Goal: Find contact information: Find contact information

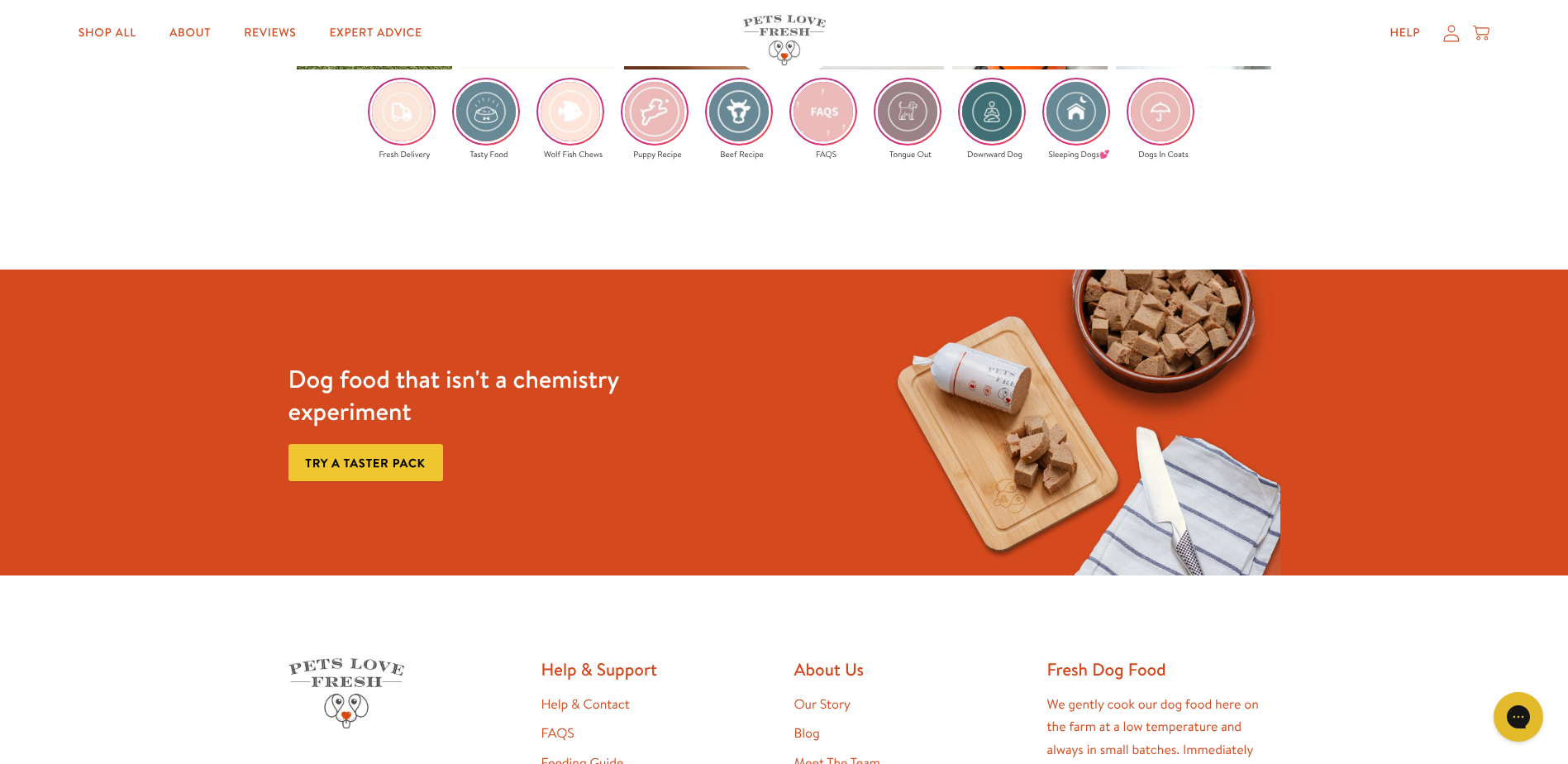
scroll to position [3494, 0]
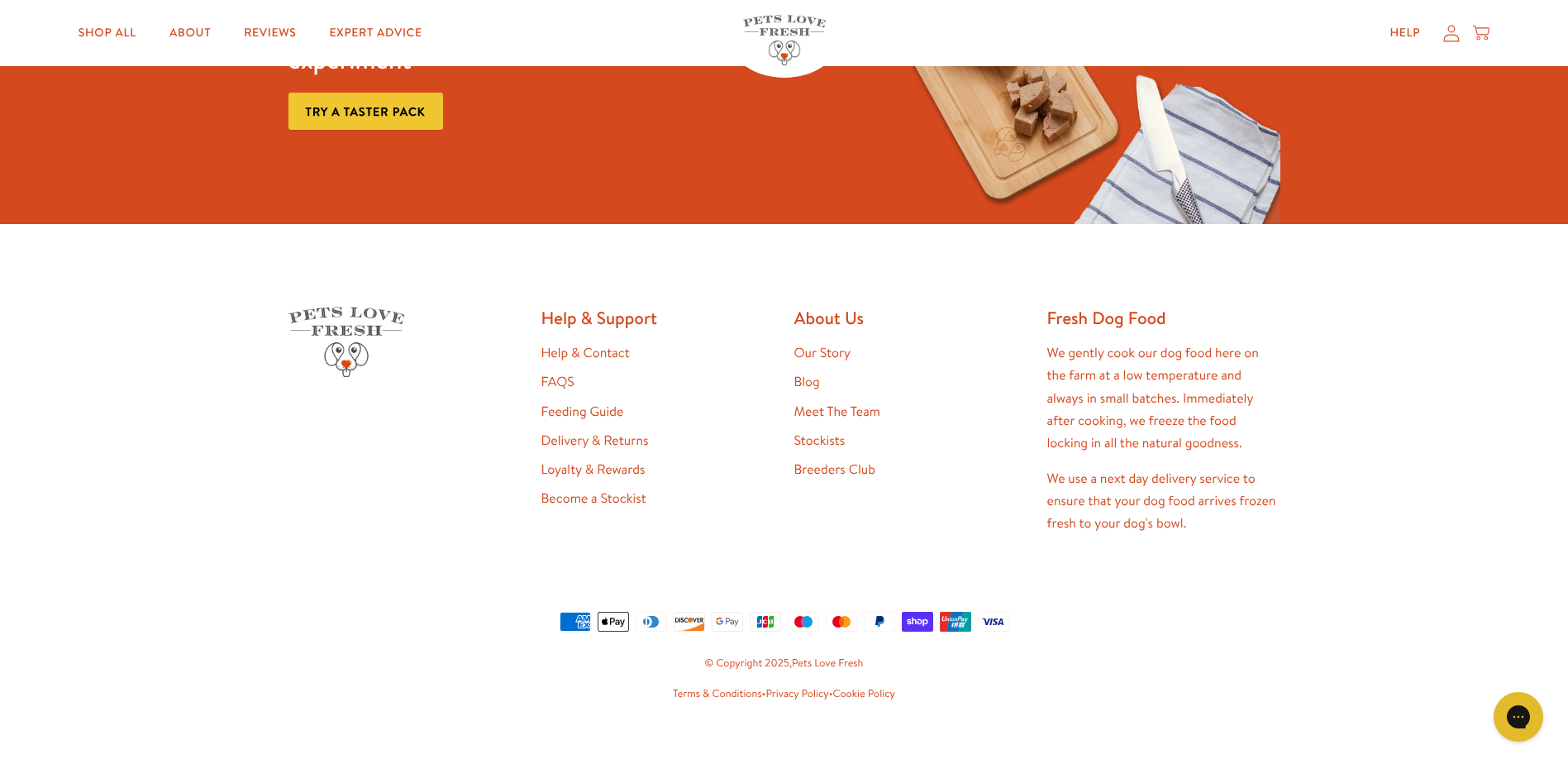
click at [592, 344] on link "Help & Contact" at bounding box center [586, 353] width 88 height 18
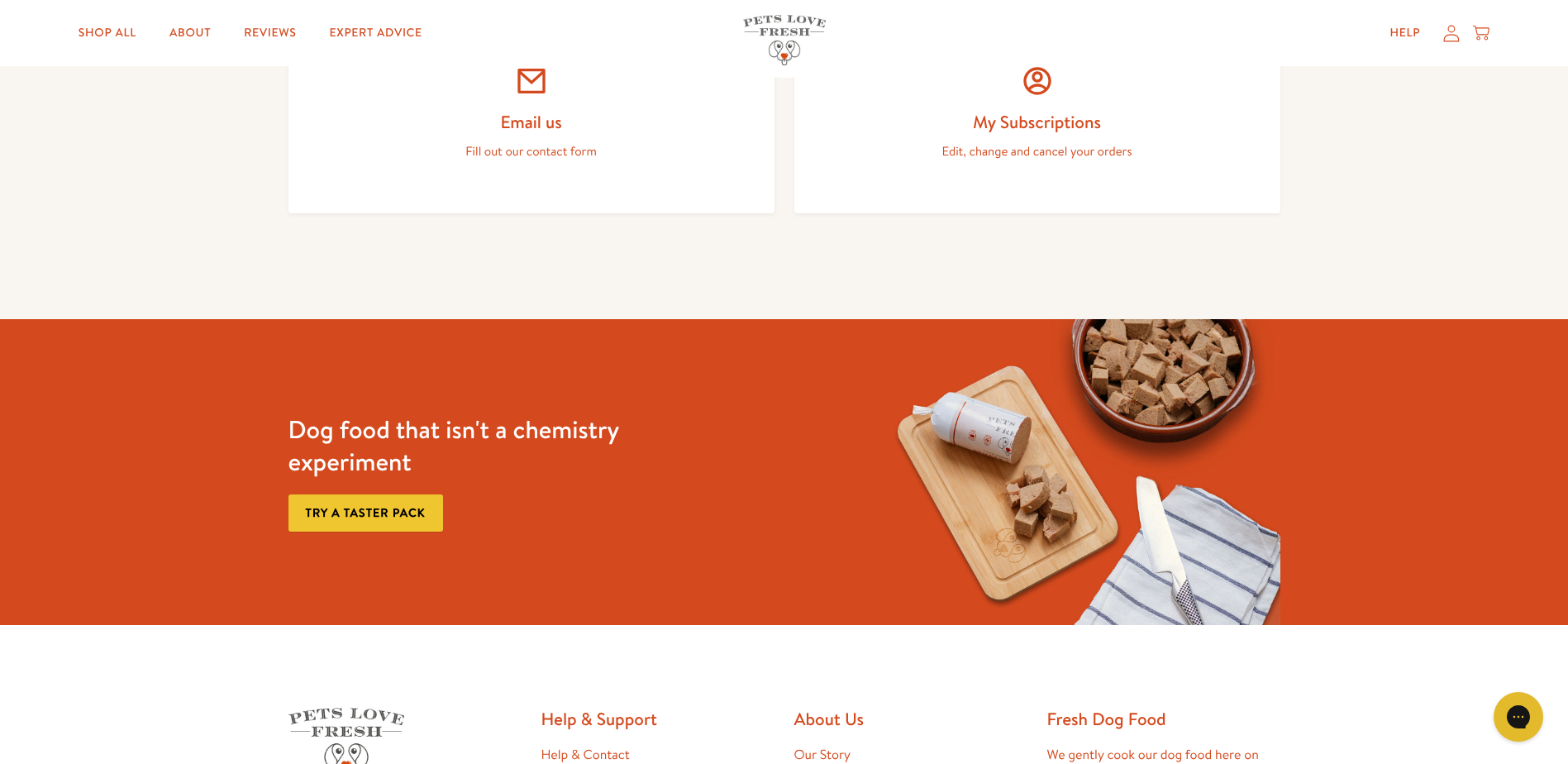
scroll to position [744, 0]
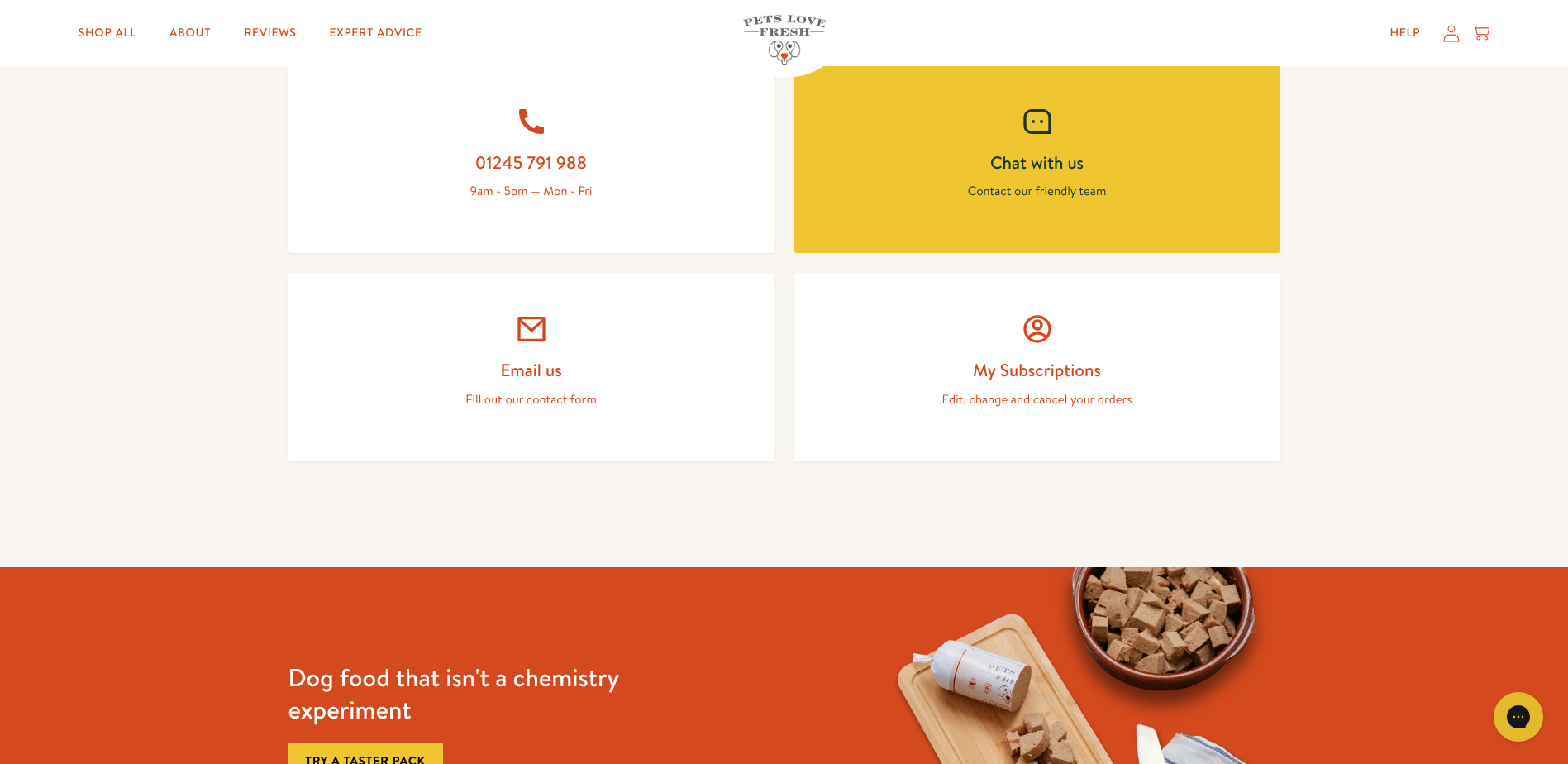
click at [571, 399] on p "Fill out our contact form" at bounding box center [531, 400] width 406 height 22
click at [501, 368] on h2 "Email us" at bounding box center [531, 370] width 406 height 23
click at [1386, 25] on link "Help" at bounding box center [1404, 33] width 57 height 33
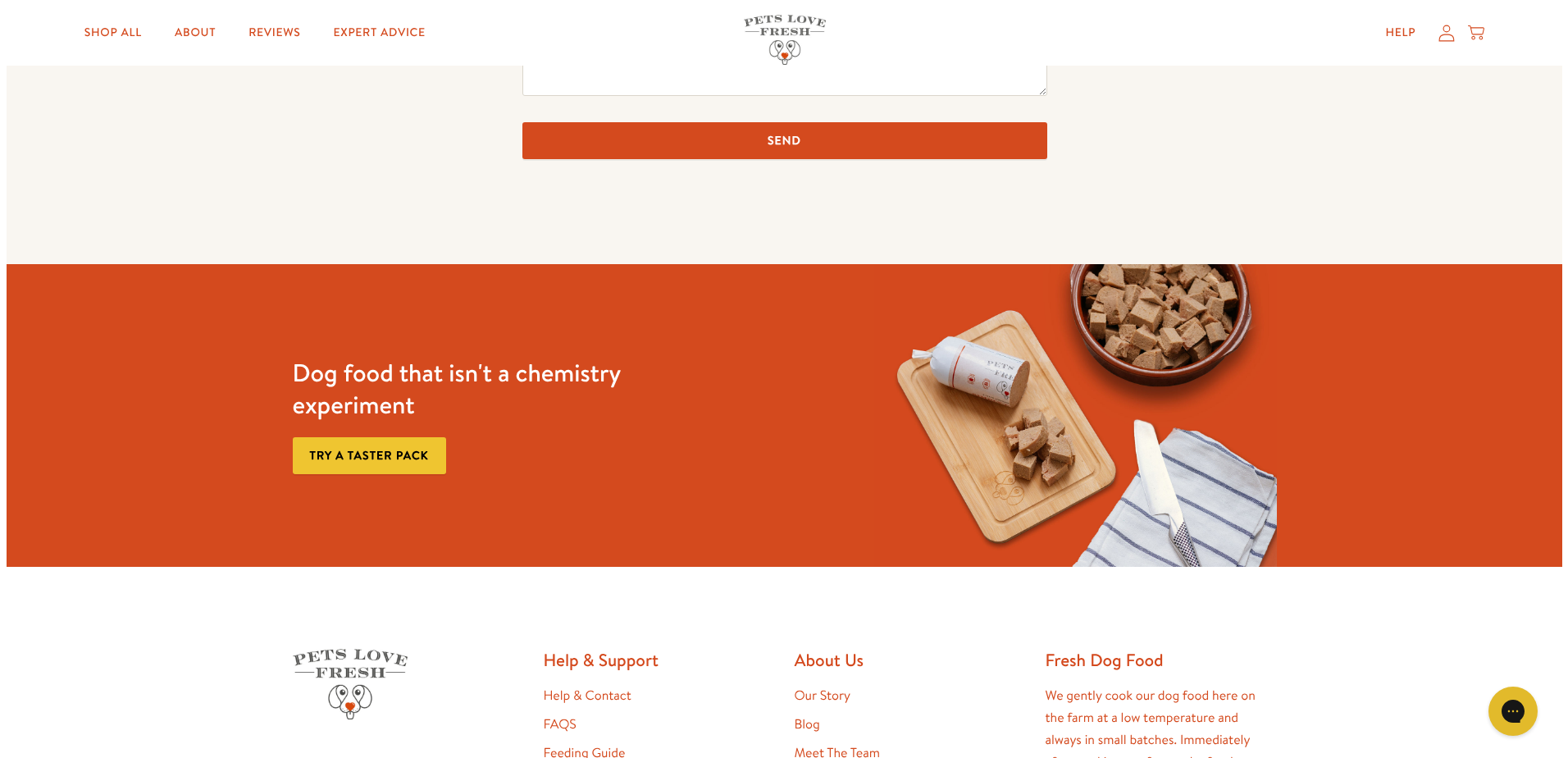
scroll to position [410, 0]
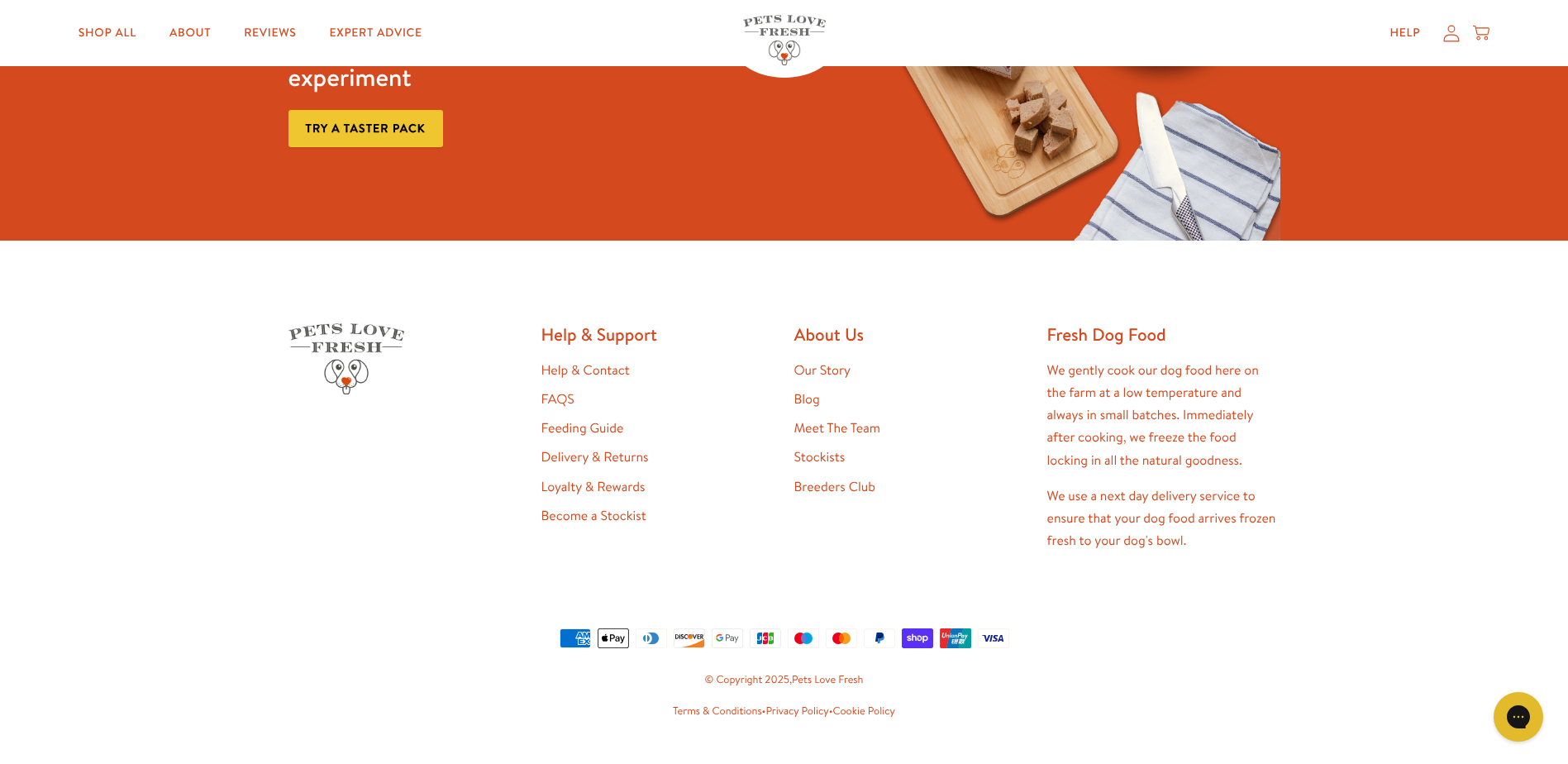
click at [846, 428] on link "Meet The Team" at bounding box center [837, 428] width 86 height 18
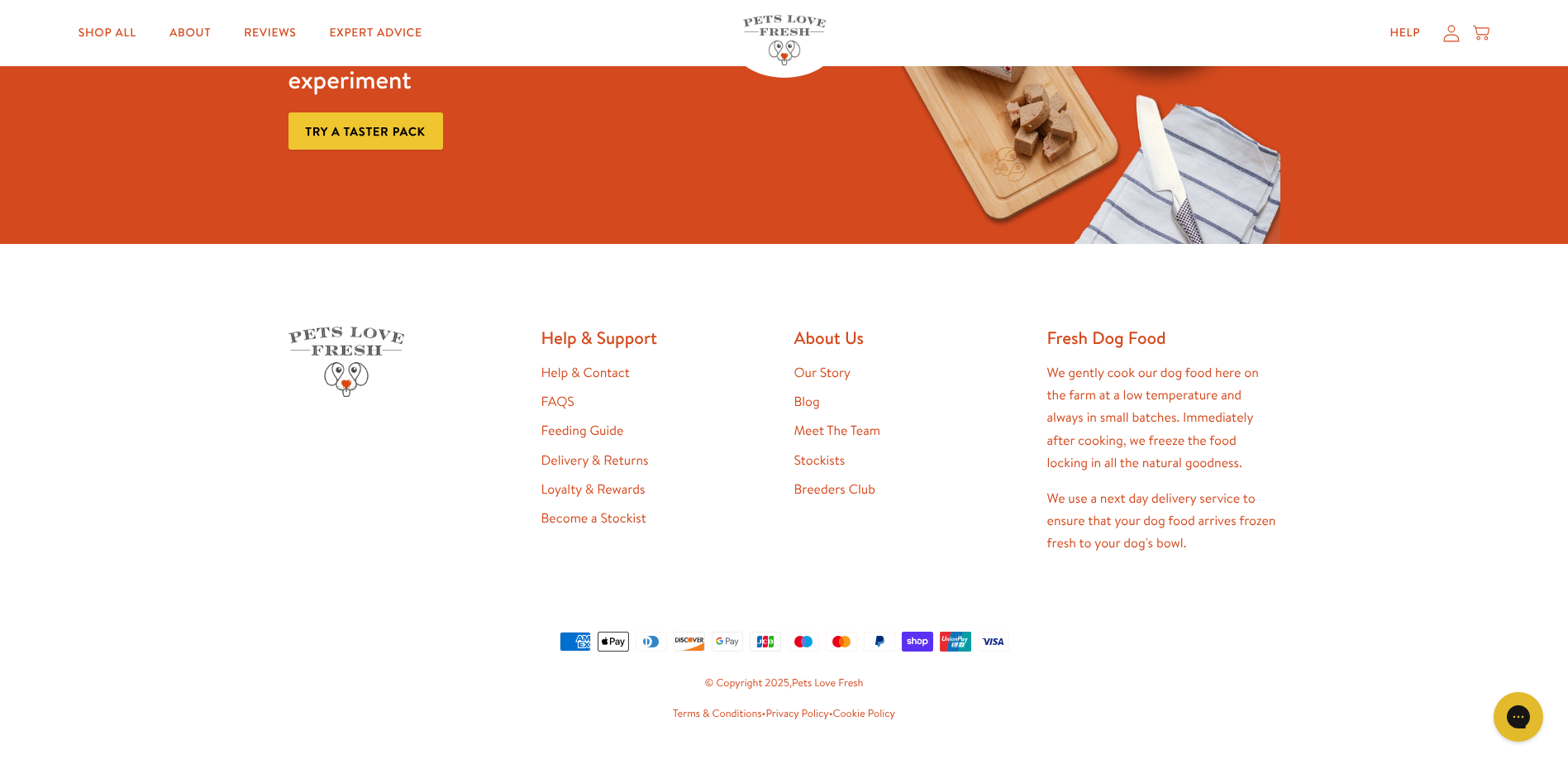
scroll to position [1488, 0]
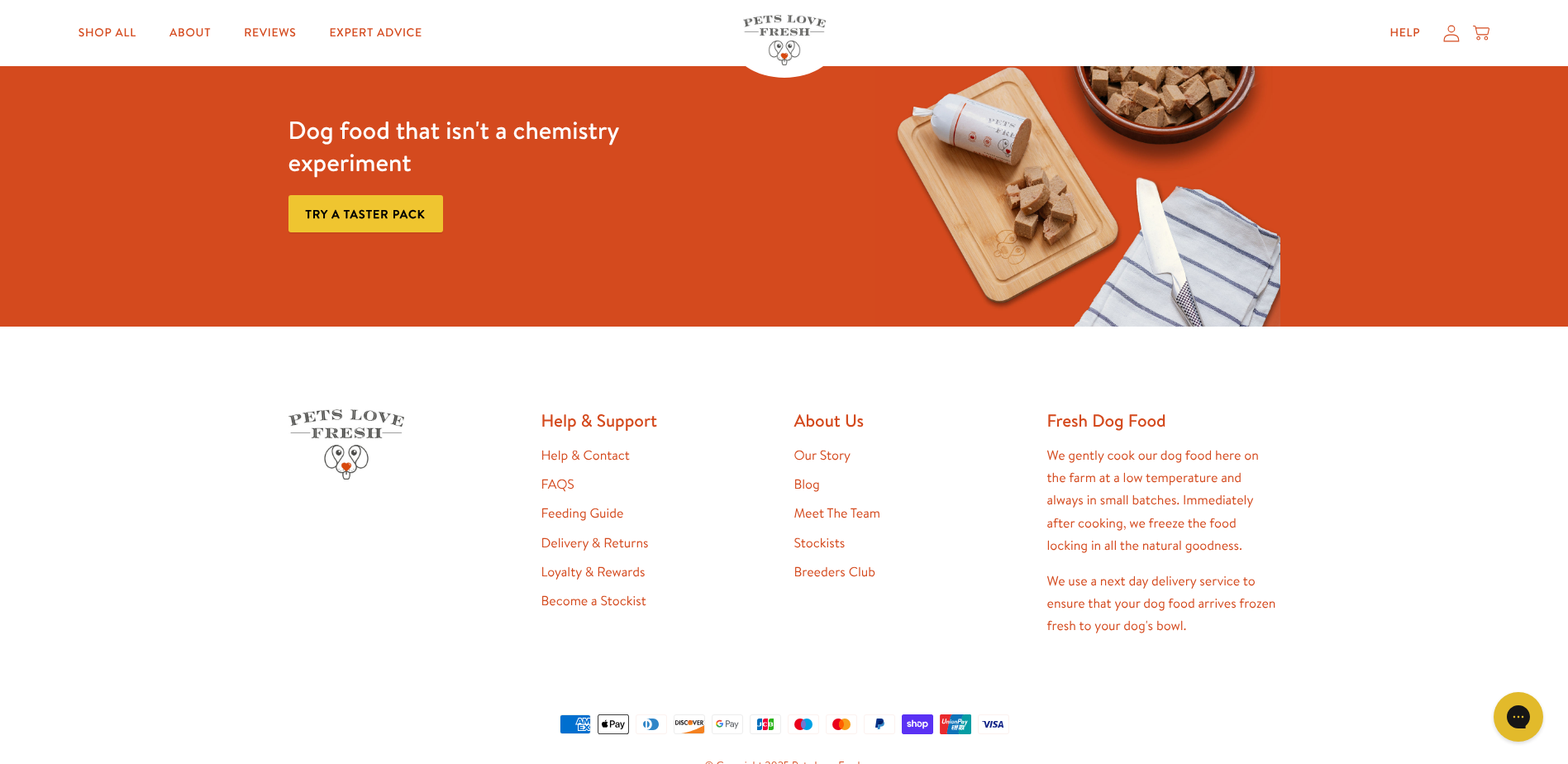
click at [336, 195] on link "Try a taster pack" at bounding box center [366, 214] width 154 height 38
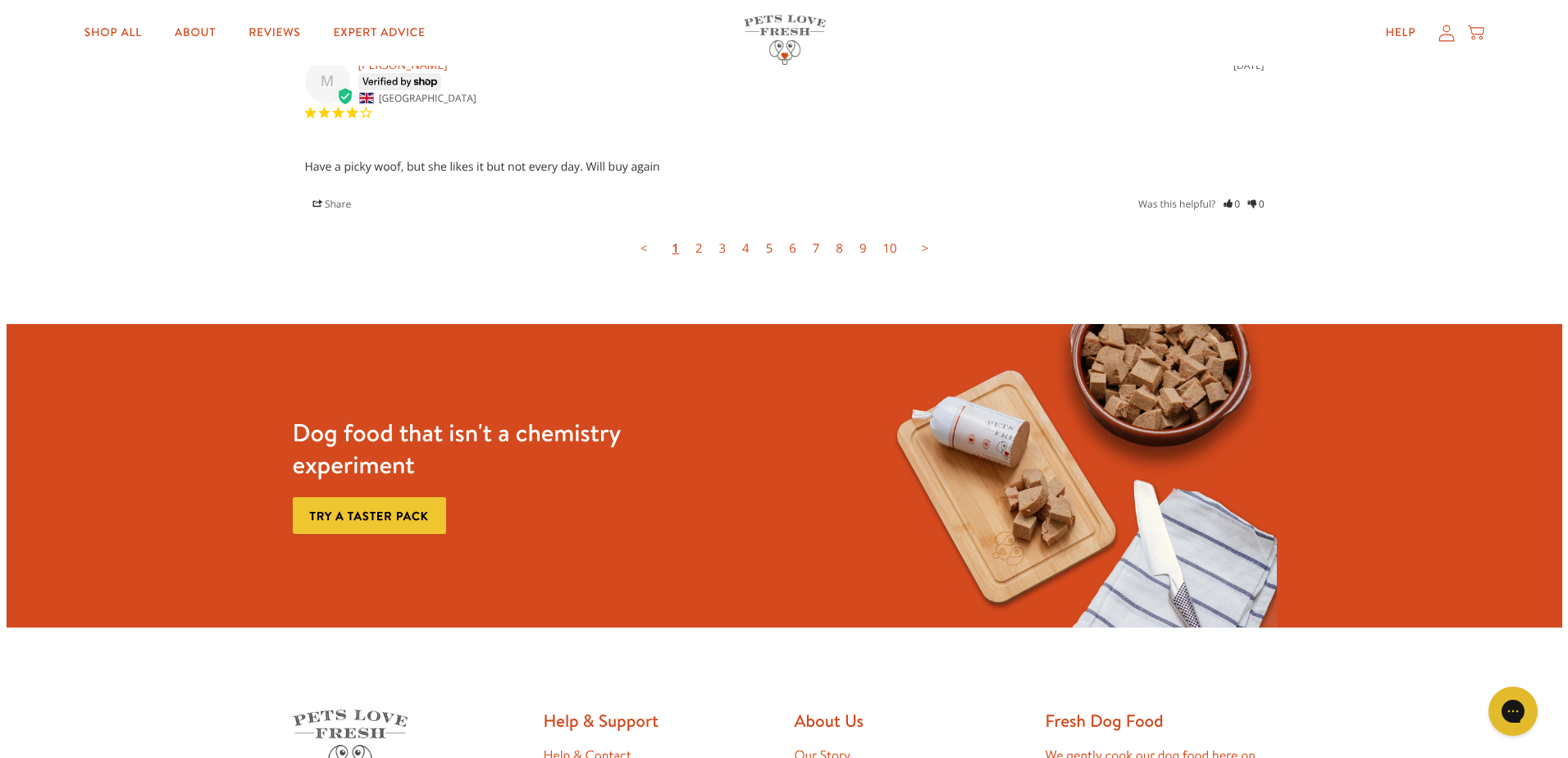
scroll to position [5012, 0]
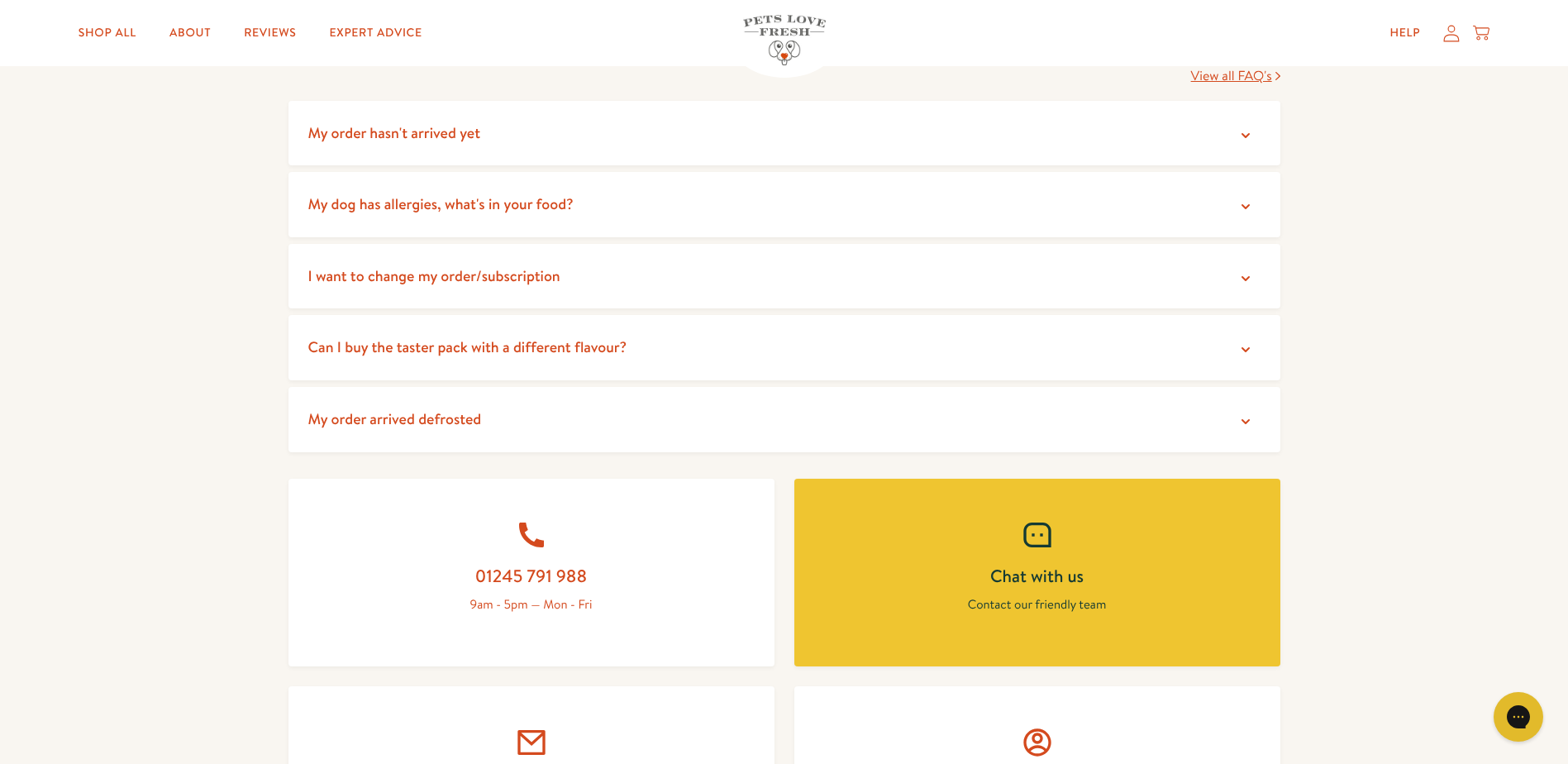
scroll to position [661, 0]
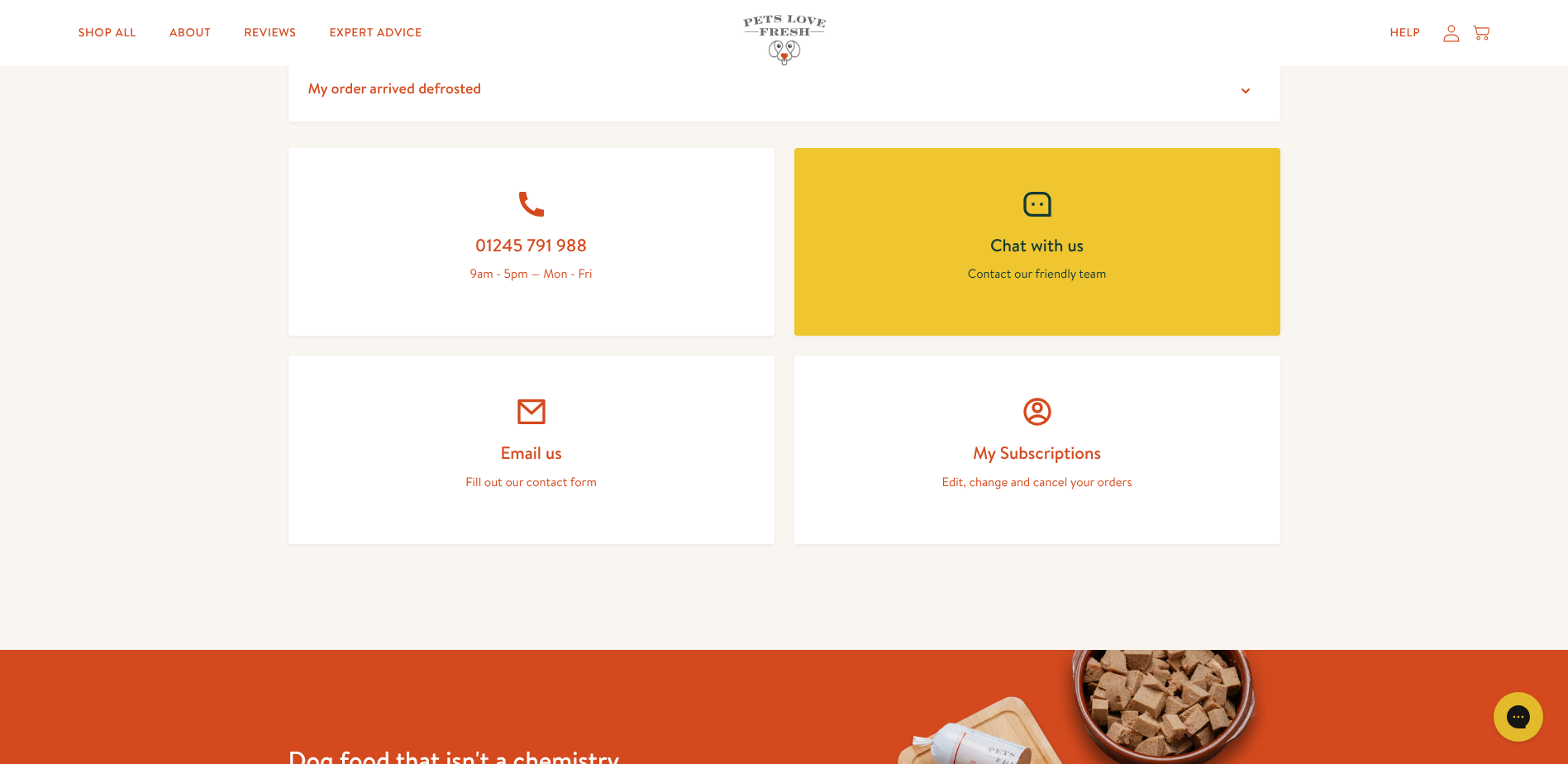
click at [555, 451] on h2 "Email us" at bounding box center [531, 453] width 406 height 23
